Goal: Check status: Check status

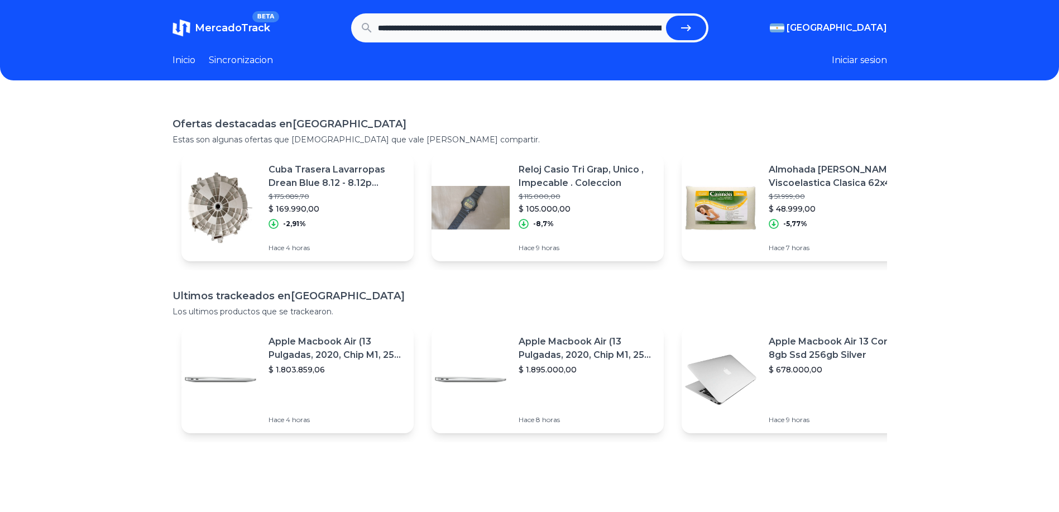
scroll to position [0, 389]
click at [698, 24] on button "submit" at bounding box center [686, 28] width 40 height 25
type input "**********"
